Goal: Information Seeking & Learning: Learn about a topic

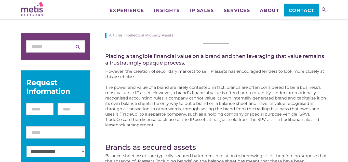
scroll to position [78, 0]
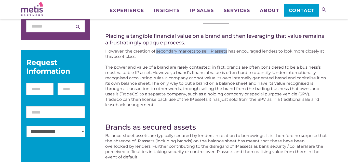
drag, startPoint x: 156, startPoint y: 52, endPoint x: 227, endPoint y: 53, distance: 70.3
click at [227, 53] on p "However, the creation of secondary markets to sell IP assets has encouraged len…" at bounding box center [216, 53] width 222 height 11
click at [149, 64] on p "The power and value of a brand are rarely contested; in fact, brands are often …" at bounding box center [216, 85] width 222 height 43
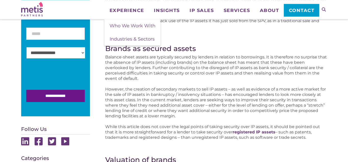
scroll to position [156, 0]
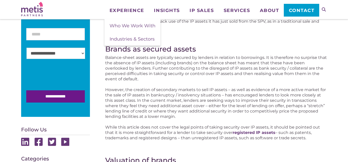
click at [242, 73] on p "Balance-sheet assets are typically secured by lenders in relation to borrowings…" at bounding box center [216, 68] width 222 height 27
drag, startPoint x: 234, startPoint y: 75, endPoint x: 311, endPoint y: 75, distance: 77.0
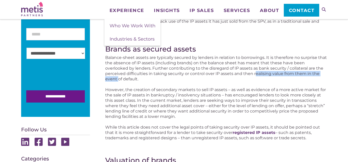
click at [311, 75] on p "Balance-sheet assets are typically secured by lenders in relation to borrowings…" at bounding box center [216, 68] width 222 height 27
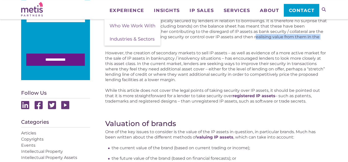
scroll to position [182, 0]
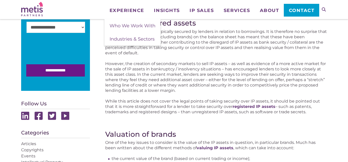
click at [144, 70] on p "However, the creation of secondary markets to sell IP assets – as well as evide…" at bounding box center [216, 77] width 222 height 32
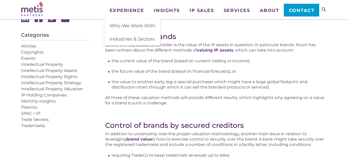
scroll to position [286, 0]
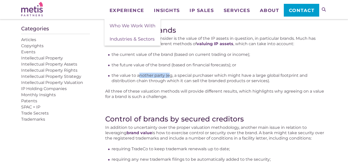
drag, startPoint x: 140, startPoint y: 75, endPoint x: 169, endPoint y: 75, distance: 29.1
click at [169, 76] on li "the value to another party (eg, a special purchaser which might have a large gl…" at bounding box center [219, 78] width 215 height 11
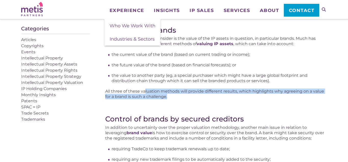
drag, startPoint x: 145, startPoint y: 90, endPoint x: 239, endPoint y: 96, distance: 94.2
click at [239, 96] on p "All three of these valuation methods will provide different results, which high…" at bounding box center [216, 93] width 222 height 11
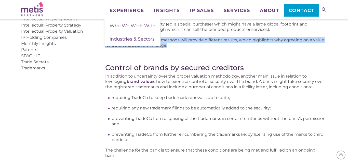
scroll to position [338, 0]
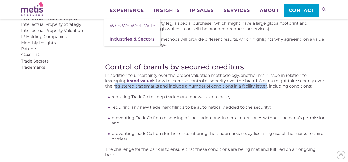
drag, startPoint x: 114, startPoint y: 85, endPoint x: 266, endPoint y: 86, distance: 152.4
click at [266, 86] on p "In addition to uncertainty over the proper valuation methodology, another main …" at bounding box center [216, 81] width 222 height 16
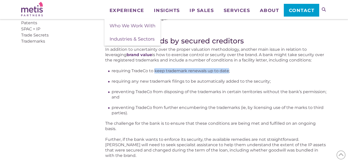
drag, startPoint x: 155, startPoint y: 71, endPoint x: 227, endPoint y: 73, distance: 72.4
click at [228, 72] on li "requiring TradeCo to keep trademark renewals up to date;" at bounding box center [219, 70] width 215 height 5
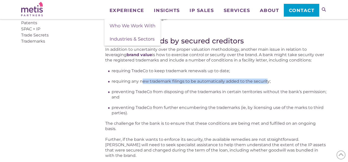
drag, startPoint x: 142, startPoint y: 82, endPoint x: 268, endPoint y: 83, distance: 126.2
click at [268, 83] on li "requiring any new trademark filings to be automatically added to the security;" at bounding box center [219, 80] width 215 height 5
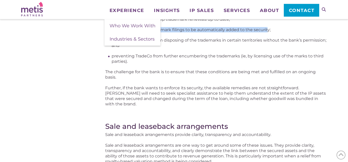
scroll to position [416, 0]
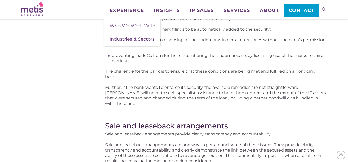
click at [160, 72] on p "The challenge for the bank is to ensure that these conditions are being met and…" at bounding box center [216, 74] width 222 height 11
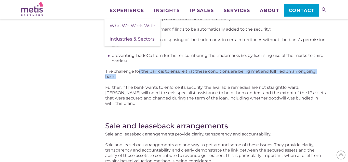
drag, startPoint x: 138, startPoint y: 72, endPoint x: 225, endPoint y: 75, distance: 86.7
click at [225, 75] on p "The challenge for the bank is to ensure that these conditions are being met and…" at bounding box center [216, 74] width 222 height 11
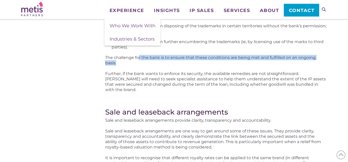
scroll to position [442, 0]
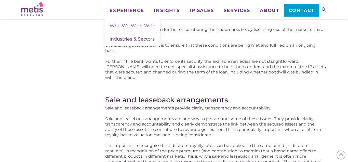
click at [170, 65] on p "Further, if the bank wants to enforce its security, the available remedies are …" at bounding box center [216, 69] width 222 height 21
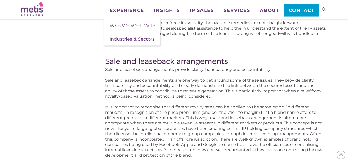
scroll to position [468, 0]
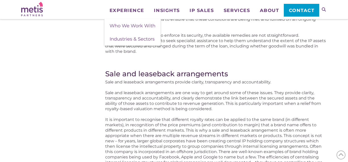
click at [170, 79] on p "Sale and leaseback arrangements provide clarity, transparency and accountabilit…" at bounding box center [216, 81] width 222 height 5
drag, startPoint x: 205, startPoint y: 77, endPoint x: 268, endPoint y: 78, distance: 63.2
click at [268, 79] on p "Sale and leaseback arrangements provide clarity, transparency and accountabilit…" at bounding box center [216, 81] width 222 height 5
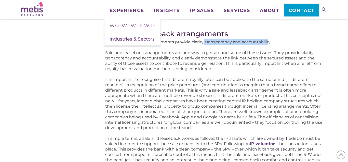
scroll to position [520, 0]
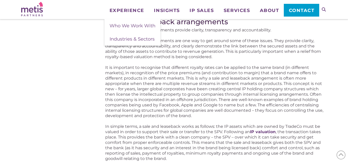
drag, startPoint x: 284, startPoint y: 79, endPoint x: 135, endPoint y: 85, distance: 148.7
click at [135, 85] on p "It is important to recognise that different royalty rates can be applied to the…" at bounding box center [216, 92] width 222 height 54
click at [144, 83] on p "It is important to recognise that different royalty rates can be applied to the…" at bounding box center [216, 92] width 222 height 54
drag, startPoint x: 243, startPoint y: 83, endPoint x: 306, endPoint y: 84, distance: 63.2
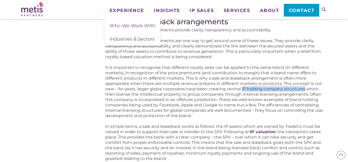
click at [306, 84] on p "It is important to recognise that different royalty rates can be applied to the…" at bounding box center [216, 92] width 222 height 54
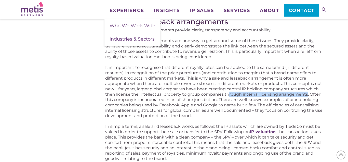
drag, startPoint x: 228, startPoint y: 88, endPoint x: 306, endPoint y: 89, distance: 77.7
click at [306, 89] on p "It is important to recognise that different royalty rates can be applied to the…" at bounding box center [216, 92] width 222 height 54
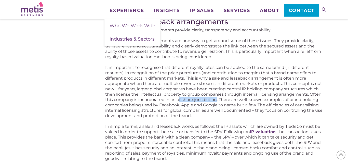
drag, startPoint x: 189, startPoint y: 96, endPoint x: 217, endPoint y: 95, distance: 28.6
click at [217, 95] on p "It is important to recognise that different royalty rates can be applied to the…" at bounding box center [216, 92] width 222 height 54
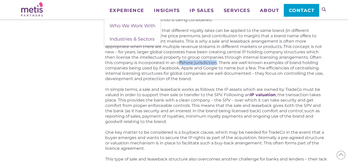
scroll to position [546, 0]
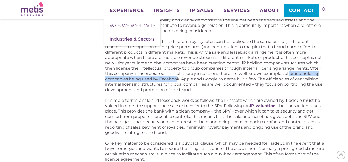
drag, startPoint x: 291, startPoint y: 70, endPoint x: 177, endPoint y: 74, distance: 114.0
click at [177, 74] on p "It is important to recognise that different royalty rates can be applied to the…" at bounding box center [216, 66] width 222 height 54
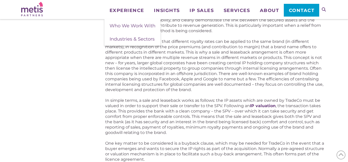
click at [165, 99] on p "In simple terms, a sale and leaseback works as follows: the IP assets which are…" at bounding box center [216, 116] width 222 height 37
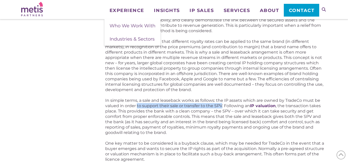
drag, startPoint x: 136, startPoint y: 101, endPoint x: 221, endPoint y: 100, distance: 84.9
click at [221, 100] on p "In simple terms, a sale and leaseback works as follows: the IP assets which are…" at bounding box center [216, 116] width 222 height 37
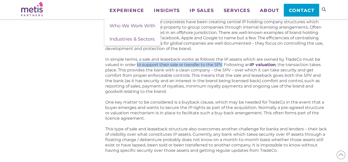
scroll to position [598, 0]
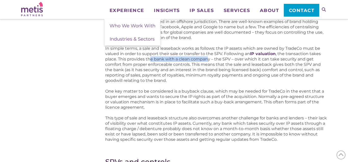
drag, startPoint x: 150, startPoint y: 55, endPoint x: 207, endPoint y: 51, distance: 58.0
click at [207, 51] on p "In simple terms, a sale and leaseback works as follows: the IP assets which are…" at bounding box center [216, 64] width 222 height 37
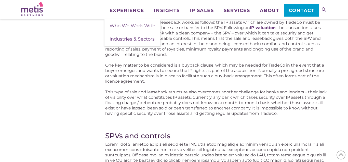
click at [192, 75] on p "One key matter to be considered is a buyback clause, which may be needed for Tr…" at bounding box center [216, 72] width 222 height 21
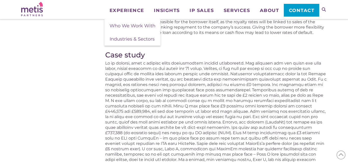
scroll to position [1144, 0]
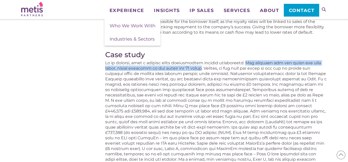
drag, startPoint x: 258, startPoint y: 57, endPoint x: 215, endPoint y: 64, distance: 44.0
click at [215, 64] on p at bounding box center [216, 124] width 222 height 128
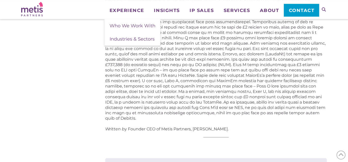
scroll to position [1222, 0]
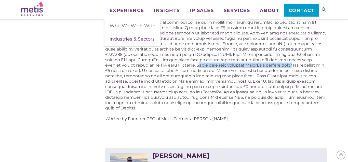
drag, startPoint x: 170, startPoint y: 59, endPoint x: 269, endPoint y: 60, distance: 98.9
click at [269, 60] on p at bounding box center [216, 46] width 222 height 128
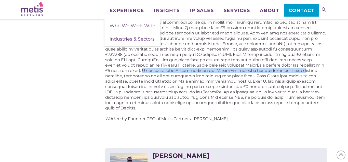
drag, startPoint x: 118, startPoint y: 67, endPoint x: 281, endPoint y: 65, distance: 162.9
click at [281, 65] on p at bounding box center [216, 46] width 222 height 128
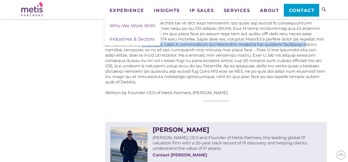
scroll to position [1196, 0]
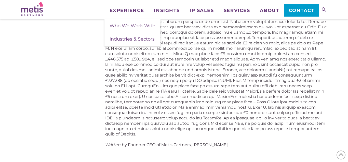
drag, startPoint x: 209, startPoint y: 49, endPoint x: 211, endPoint y: 46, distance: 2.9
click at [211, 47] on p at bounding box center [216, 72] width 222 height 128
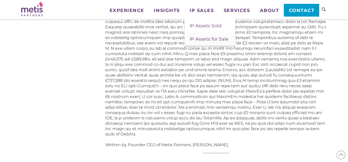
click at [202, 40] on span "IP Assets for Sale" at bounding box center [209, 39] width 39 height 6
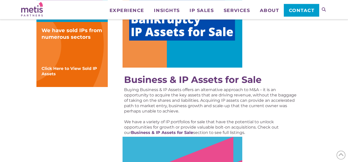
scroll to position [182, 0]
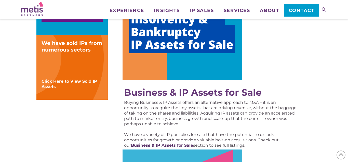
click at [163, 144] on strong "Business & IP Assets for Sale" at bounding box center [162, 145] width 62 height 5
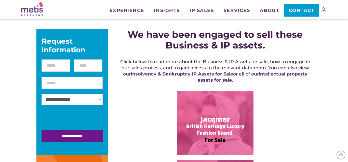
scroll to position [52, 0]
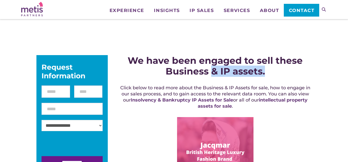
drag, startPoint x: 225, startPoint y: 71, endPoint x: 266, endPoint y: 67, distance: 41.0
click at [266, 67] on h2 "We have been engaged to sell these Business & IP assets." at bounding box center [215, 65] width 193 height 21
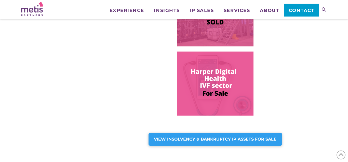
scroll to position [338, 0]
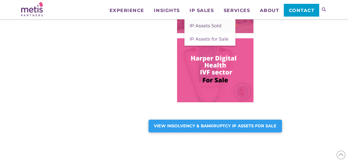
click at [198, 25] on span "IP Assets Sold" at bounding box center [206, 26] width 32 height 6
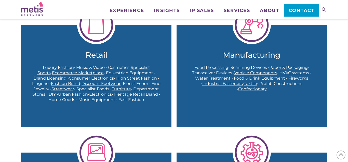
scroll to position [156, 0]
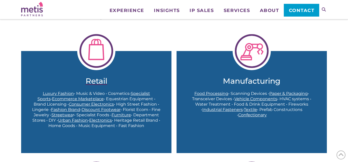
click at [97, 79] on h2 "Retail" at bounding box center [96, 80] width 130 height 9
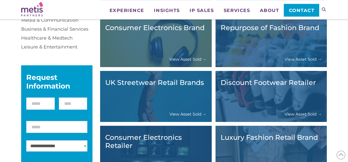
scroll to position [130, 0]
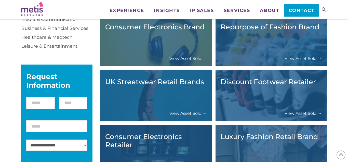
click at [296, 113] on link "View Asset Sold →" at bounding box center [303, 113] width 37 height 5
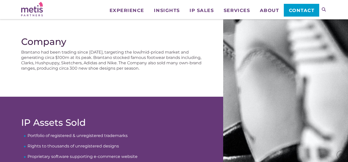
scroll to position [104, 0]
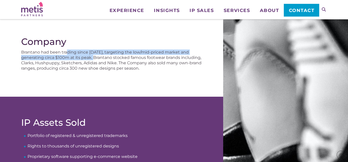
drag, startPoint x: 68, startPoint y: 52, endPoint x: 99, endPoint y: 55, distance: 30.5
click at [99, 55] on p "Brantano had been trading since [DATE], targeting the low/mid-priced market and…" at bounding box center [112, 59] width 182 height 21
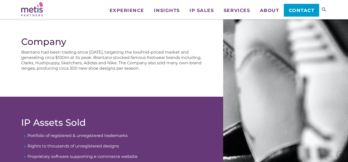
click at [110, 65] on p "Brantano had been trading since [DATE], targeting the low/mid-priced market and…" at bounding box center [112, 59] width 182 height 21
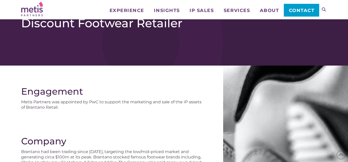
scroll to position [0, 0]
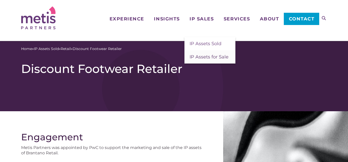
click at [202, 56] on span "IP Assets for Sale" at bounding box center [209, 57] width 39 height 6
